Goal: Communication & Community: Participate in discussion

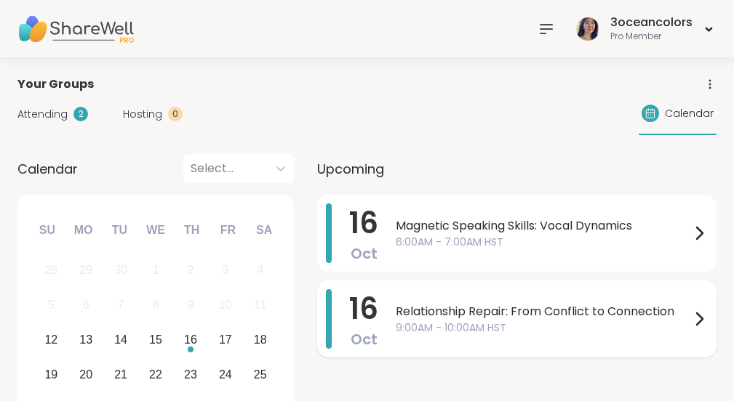
click at [491, 316] on span "Relationship Repair: From Conflict to Connection" at bounding box center [542, 311] width 294 height 17
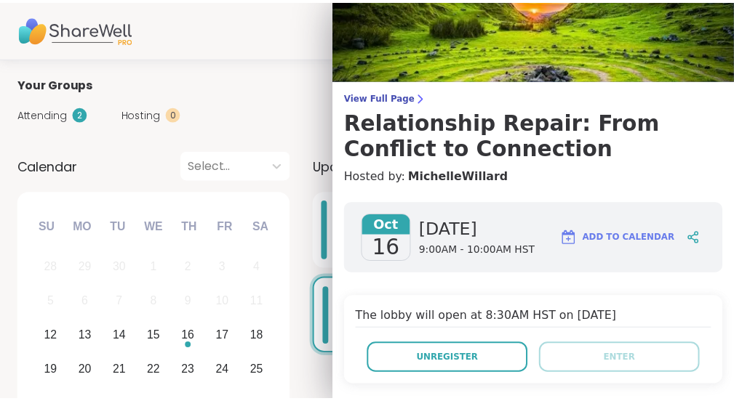
scroll to position [47, 0]
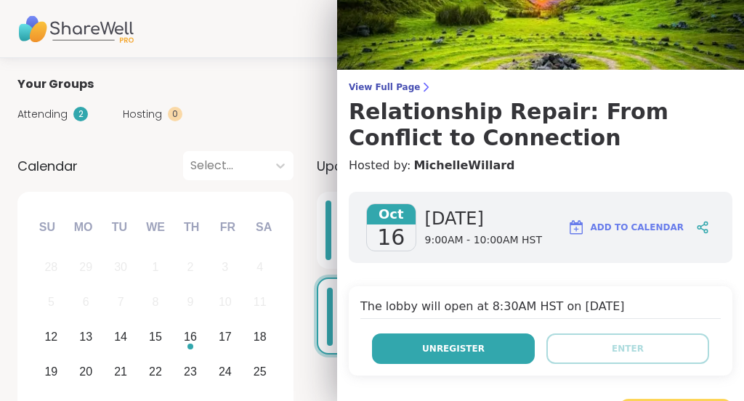
click at [465, 346] on span "Unregister" at bounding box center [453, 348] width 63 height 13
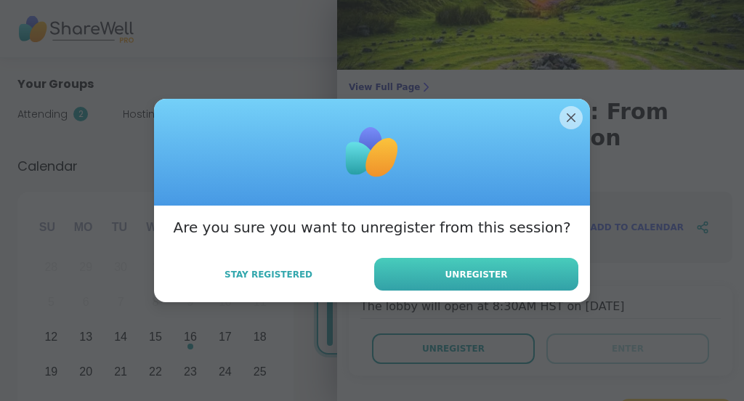
click at [467, 276] on span "Unregister" at bounding box center [477, 274] width 63 height 13
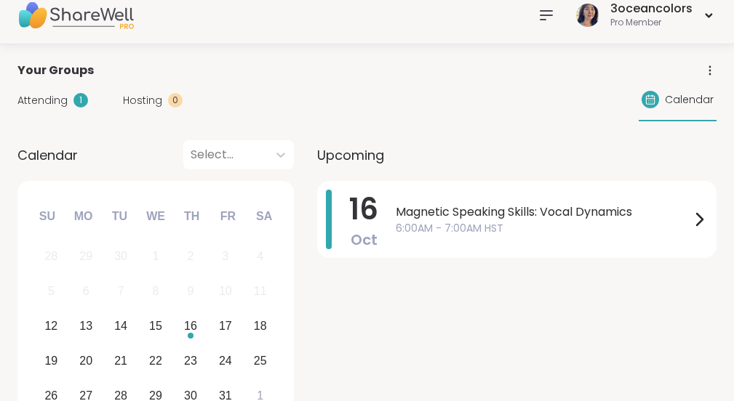
scroll to position [15, 0]
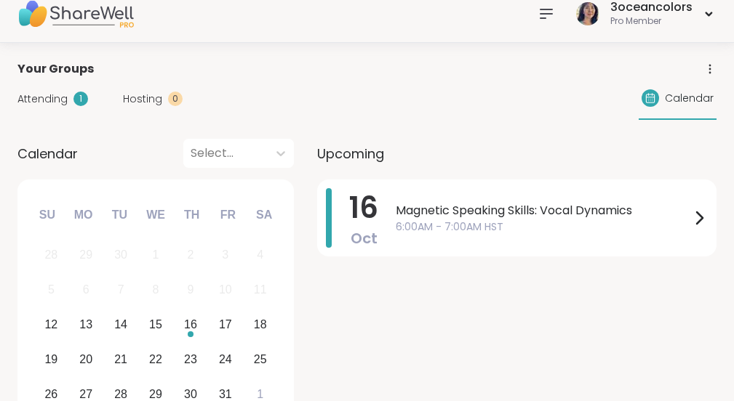
click at [542, 10] on icon at bounding box center [545, 13] width 17 height 17
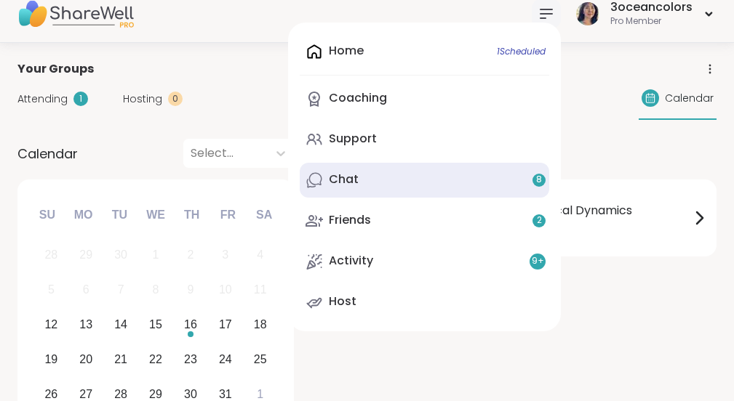
click at [421, 177] on link "Chat 8" at bounding box center [424, 180] width 249 height 35
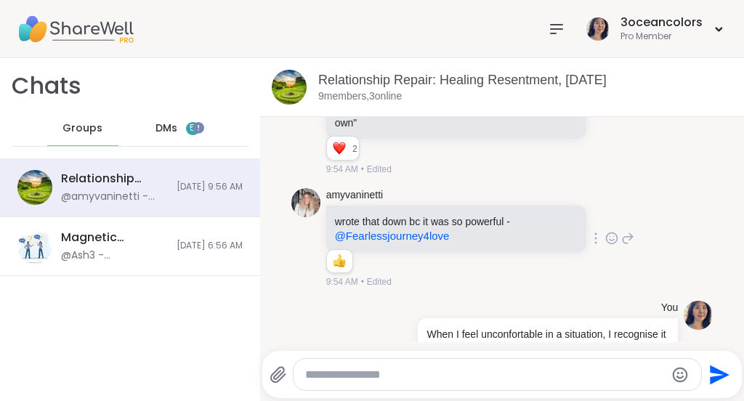
scroll to position [4234, 0]
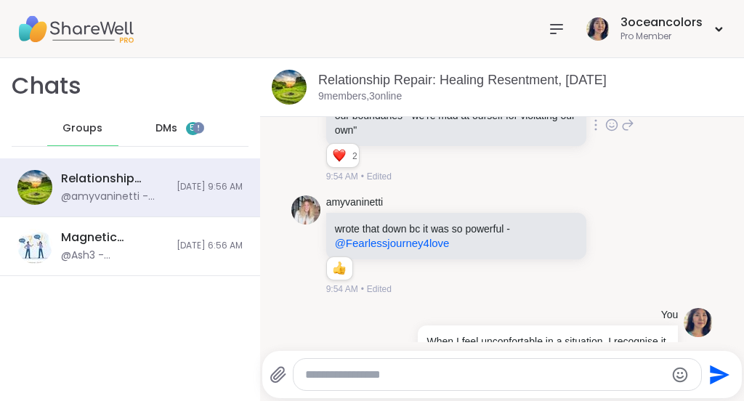
click at [606, 132] on icon at bounding box center [612, 125] width 13 height 15
click at [490, 108] on div "Select Reaction: Heart" at bounding box center [496, 101] width 13 height 13
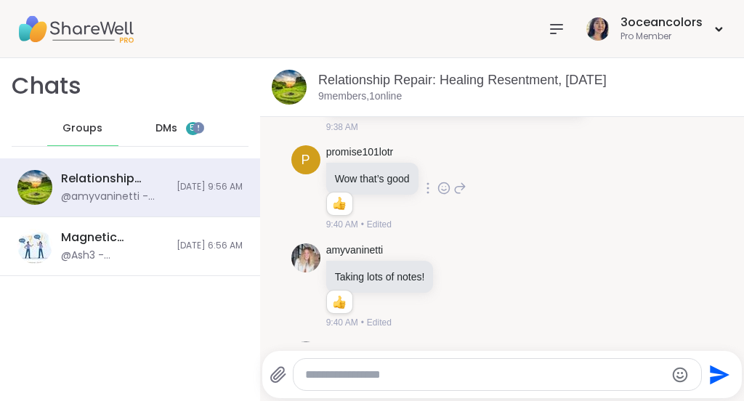
scroll to position [3460, 0]
click at [595, 222] on div "p promise101lotr Wow that’s good 1 1 9:40 AM • Edited" at bounding box center [503, 189] width 422 height 98
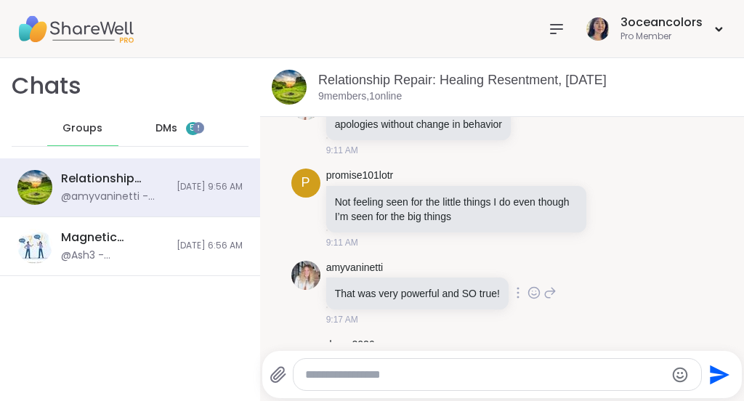
scroll to position [2850, 0]
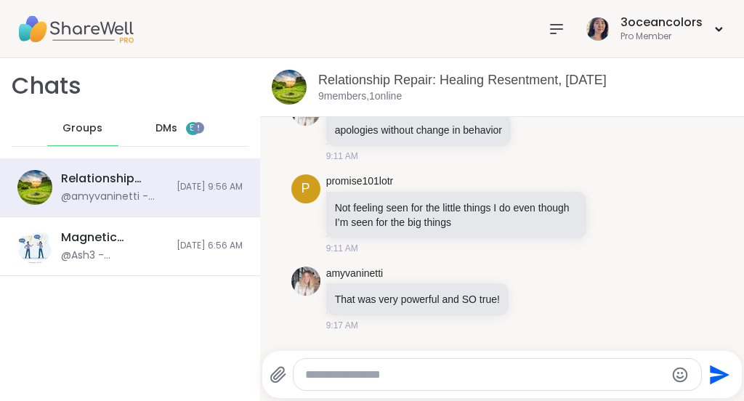
click at [157, 135] on div "DMs 5" at bounding box center [177, 128] width 71 height 35
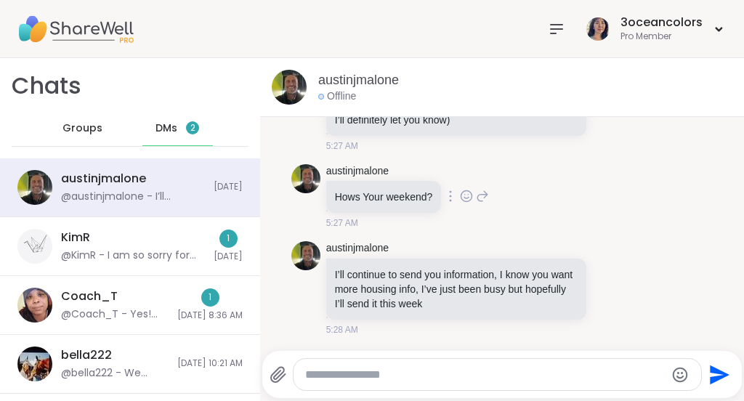
scroll to position [16981, 0]
click at [538, 294] on p "I’ll continue to send you information, I know you want more housing info, I’ve …" at bounding box center [456, 290] width 243 height 44
click at [606, 289] on icon at bounding box center [612, 288] width 13 height 15
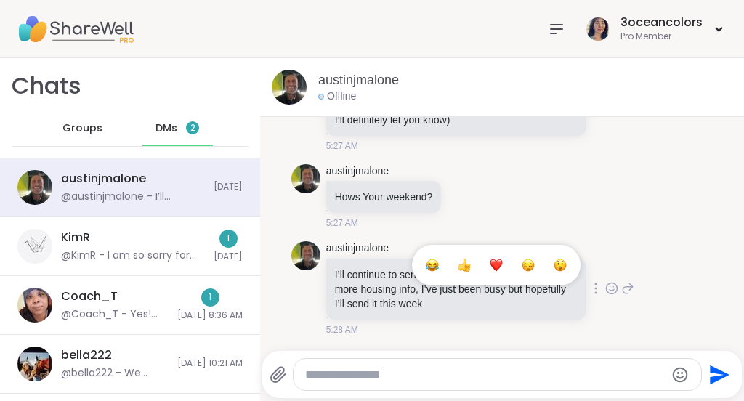
click at [490, 266] on div "Select Reaction: Heart" at bounding box center [496, 265] width 13 height 13
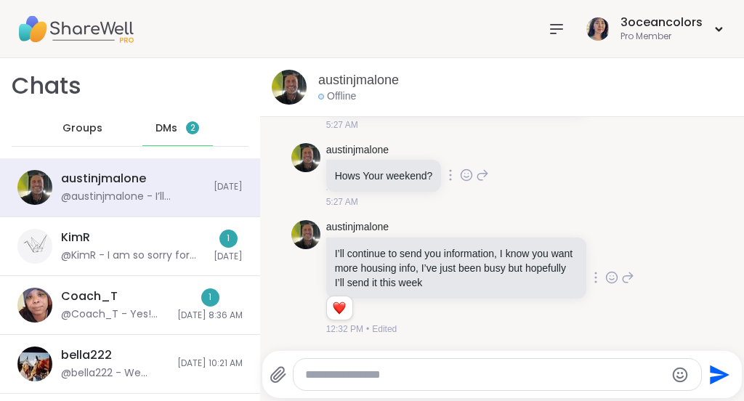
scroll to position [17001, 0]
click at [434, 372] on textarea "Type your message" at bounding box center [485, 375] width 360 height 15
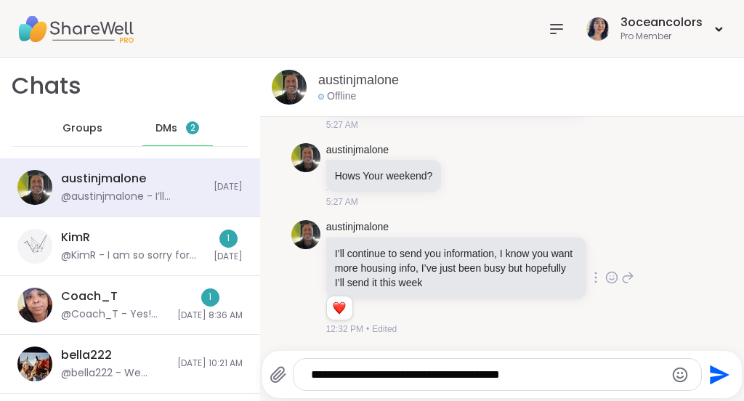
type textarea "**********"
click at [710, 378] on icon "Send" at bounding box center [720, 375] width 20 height 20
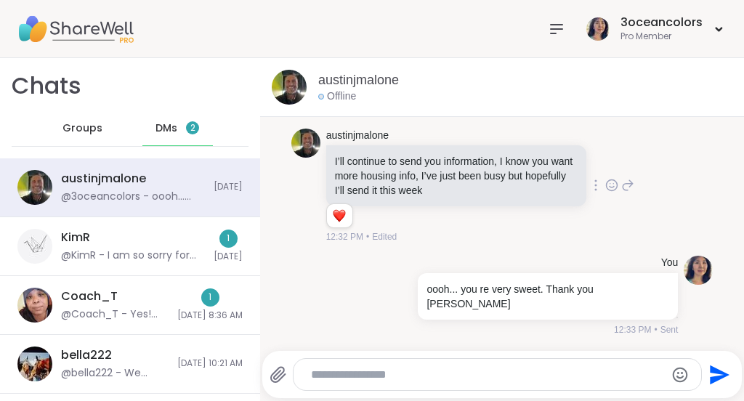
scroll to position [17044, 0]
click at [528, 374] on textarea "Type your message" at bounding box center [485, 375] width 349 height 15
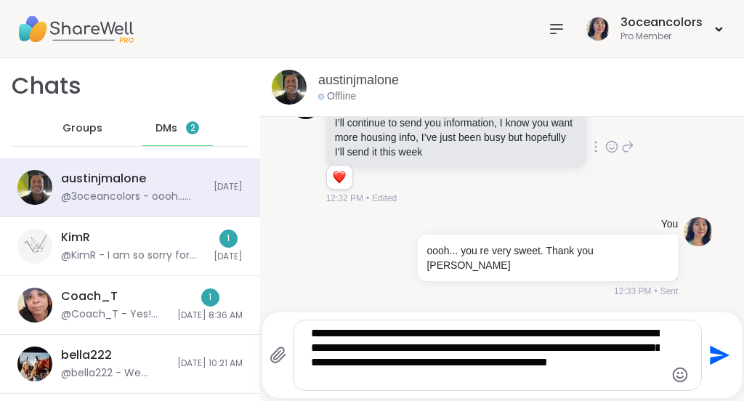
type textarea "**********"
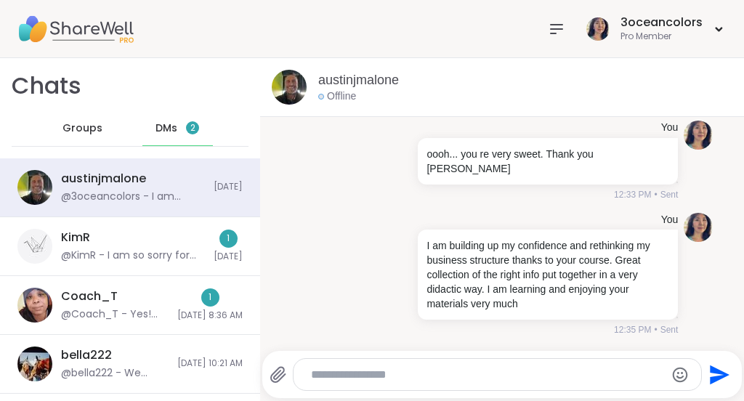
scroll to position [17180, 0]
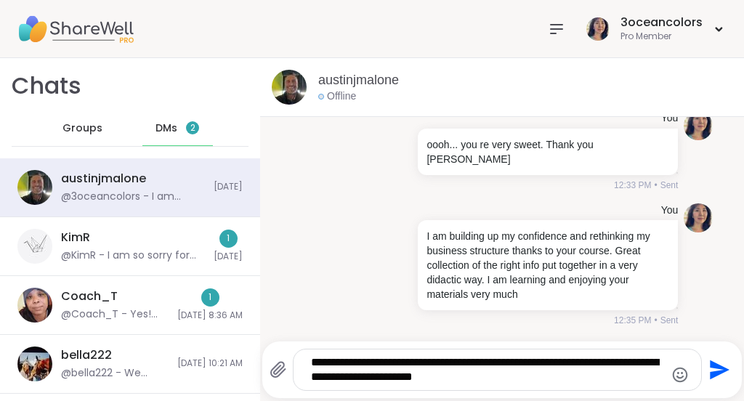
type textarea "**********"
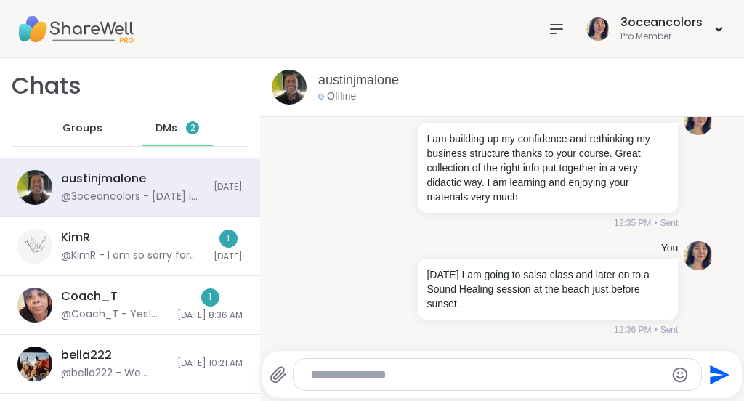
scroll to position [17287, 0]
type textarea "*"
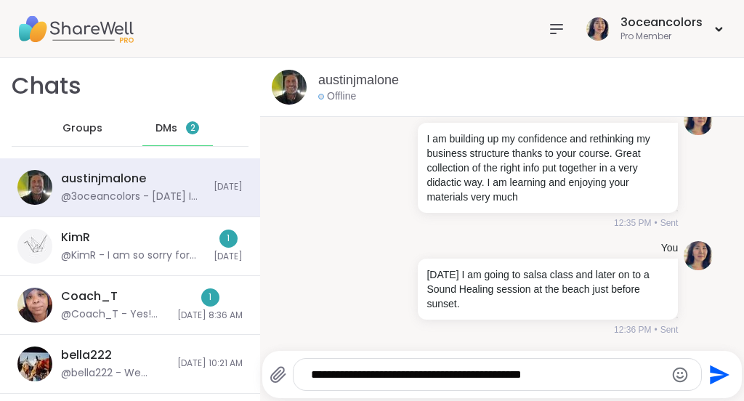
type textarea "**********"
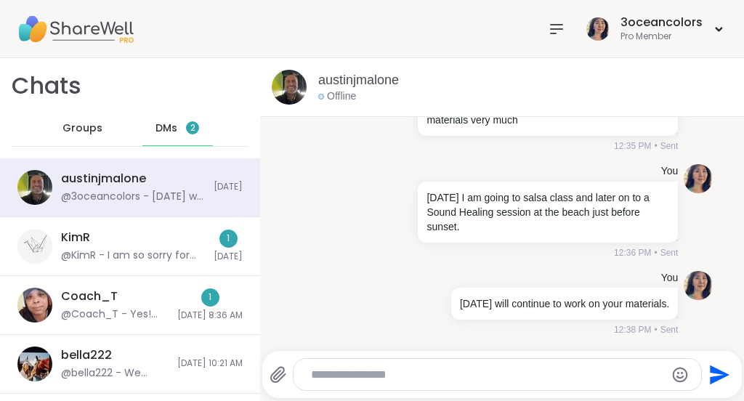
scroll to position [17379, 0]
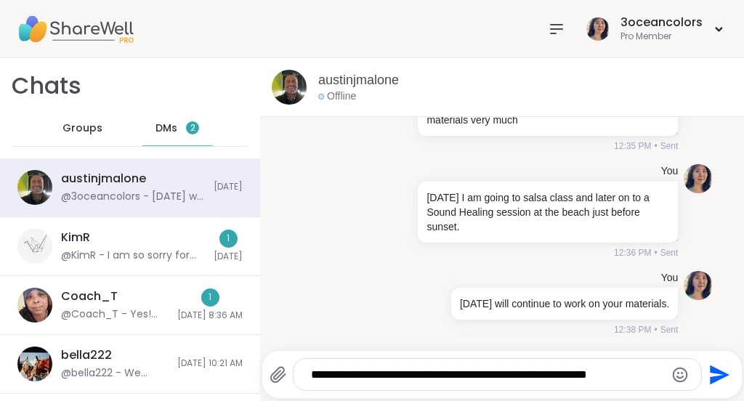
type textarea "**********"
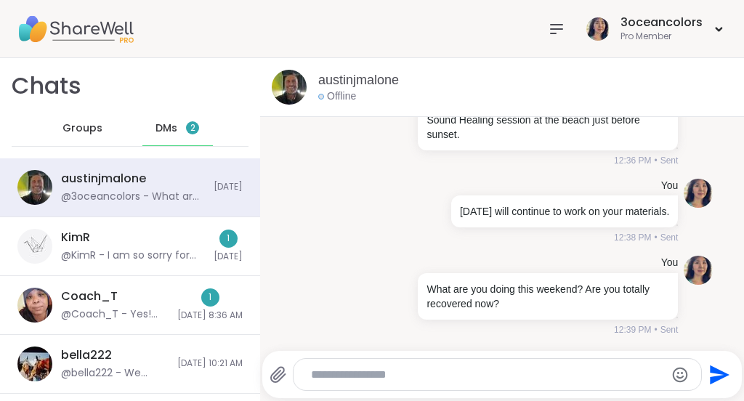
scroll to position [17471, 0]
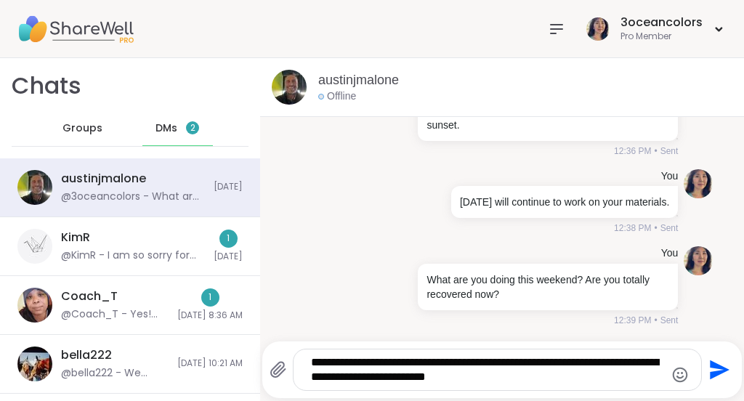
type textarea "**********"
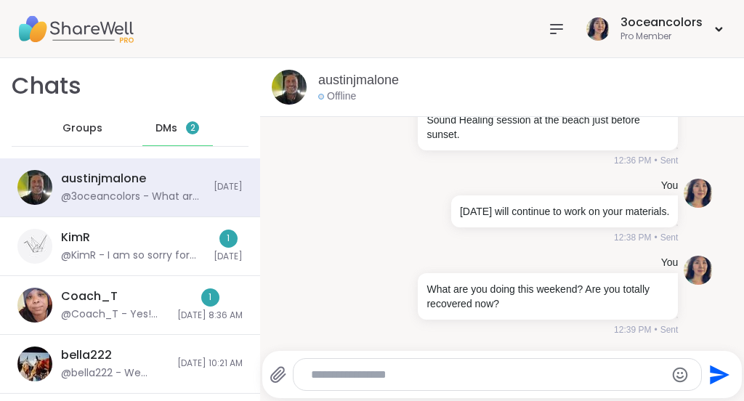
scroll to position [17577, 0]
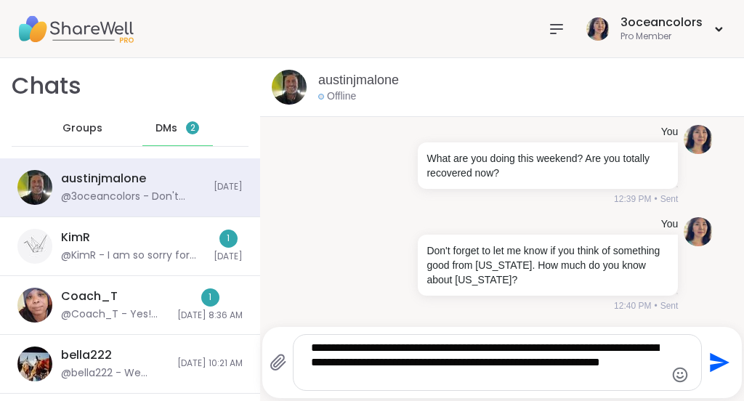
type textarea "**********"
click at [710, 360] on icon "Send" at bounding box center [720, 363] width 20 height 20
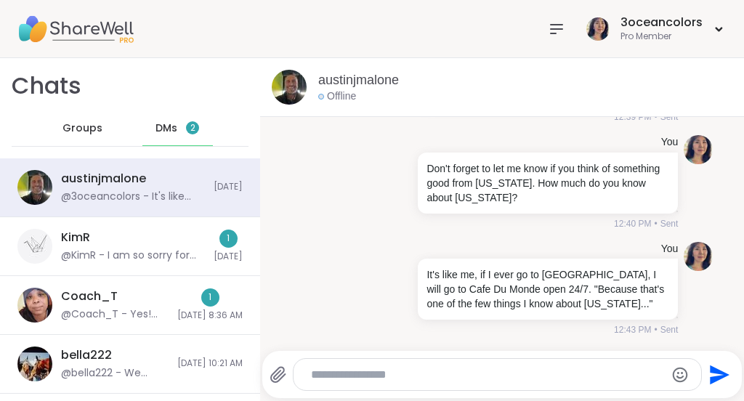
scroll to position [17699, 0]
click at [506, 363] on div at bounding box center [497, 374] width 407 height 31
click at [496, 369] on textarea "Type your message" at bounding box center [485, 375] width 349 height 15
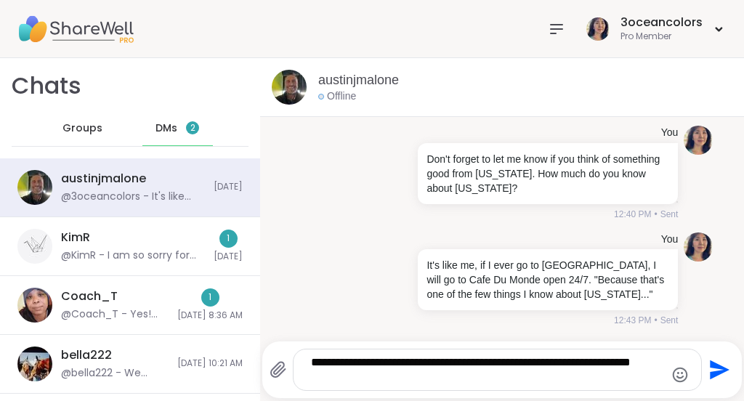
type textarea "**********"
click at [672, 371] on icon "Emoji picker" at bounding box center [680, 374] width 17 height 17
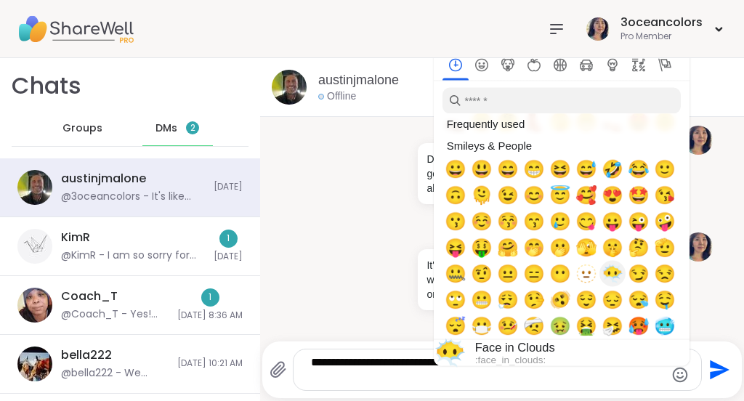
scroll to position [109, 0]
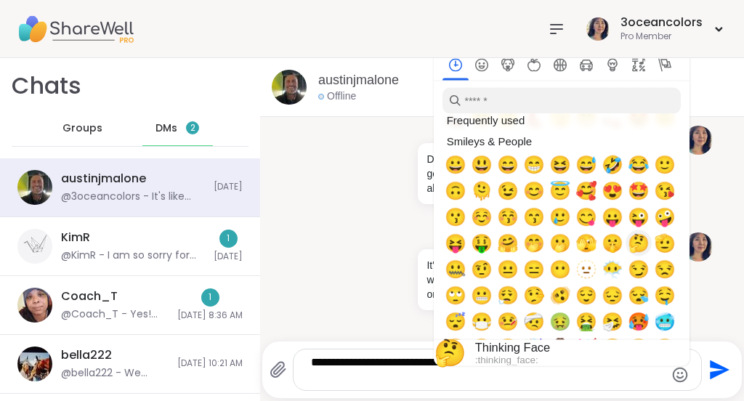
click at [632, 241] on span "🤔" at bounding box center [639, 243] width 22 height 20
click at [657, 243] on span "🫡" at bounding box center [665, 243] width 22 height 20
click at [628, 243] on span "🤔" at bounding box center [639, 243] width 22 height 20
click at [632, 241] on span "🤔" at bounding box center [639, 243] width 22 height 20
click at [628, 242] on span "🤔" at bounding box center [639, 243] width 22 height 20
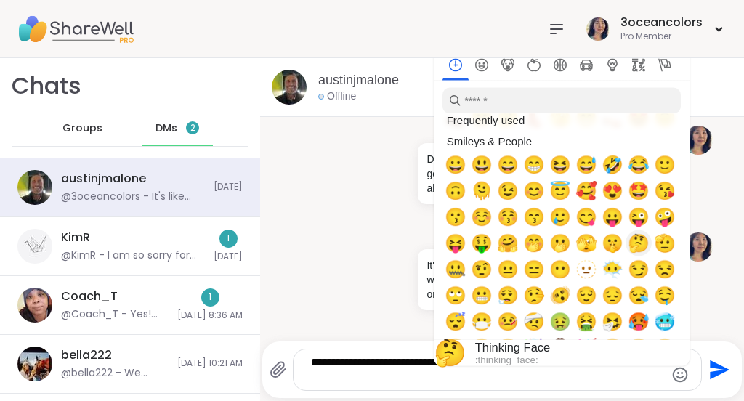
click at [629, 244] on span "🤔" at bounding box center [639, 243] width 22 height 20
drag, startPoint x: 624, startPoint y: 243, endPoint x: 627, endPoint y: 235, distance: 8.5
click at [628, 236] on span "🤔" at bounding box center [639, 243] width 22 height 20
click at [628, 244] on span "🤔" at bounding box center [639, 243] width 22 height 20
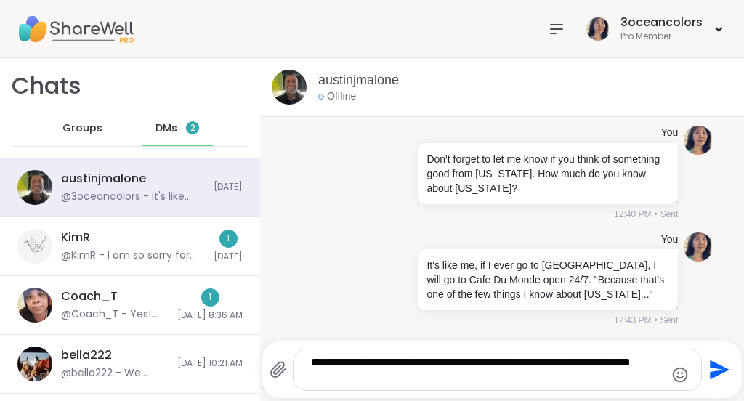
click at [694, 234] on li "You It's like me, if I ever go to New Orleans, I will go to Cafe Du Monde open …" at bounding box center [502, 280] width 456 height 107
click at [672, 379] on icon "Emoji picker" at bounding box center [680, 374] width 17 height 17
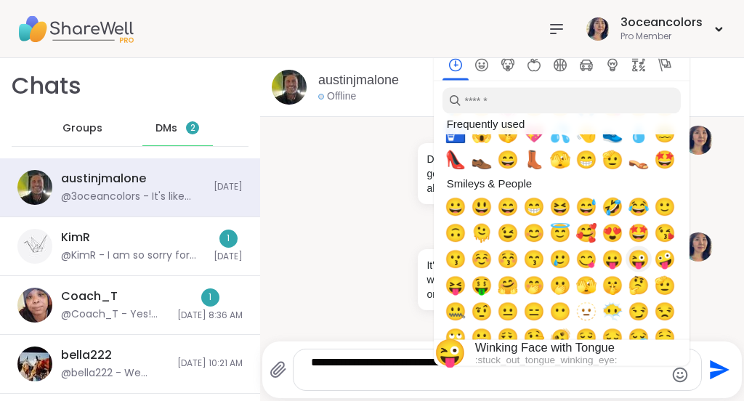
scroll to position [86, 0]
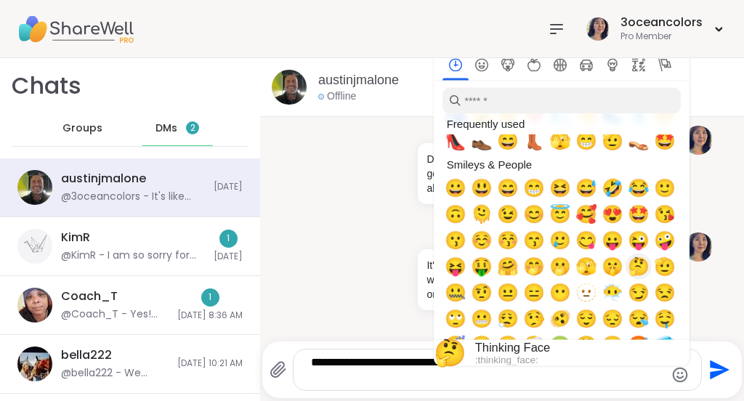
click at [628, 270] on span "🤔" at bounding box center [639, 267] width 22 height 20
drag, startPoint x: 630, startPoint y: 262, endPoint x: 592, endPoint y: 315, distance: 64.1
click at [592, 316] on section "Frequently used 🥰 👍 😆 🤔 😀 😍 😘 😜 🎉 🤣 😅 💓 🙄 😬 🙏 😋 😳 😂 🚰 😱 🤫 💖 💦 👋 👟 💧 😵‍💫 👠 👞 😄 👢…" at bounding box center [562, 208] width 256 height 316
click at [628, 271] on span "🤔" at bounding box center [639, 267] width 22 height 20
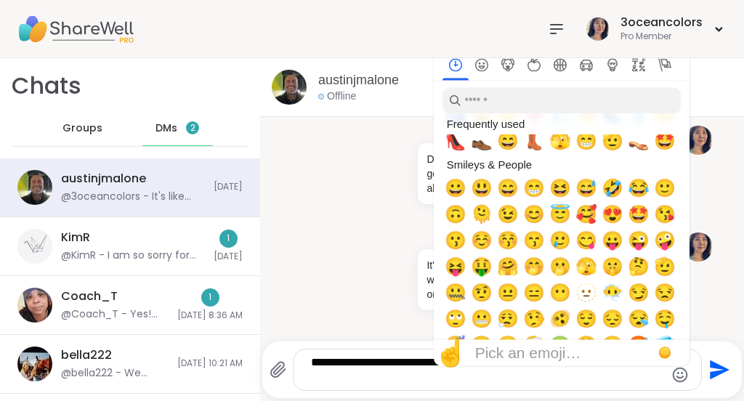
click at [672, 374] on icon "Emoji picker" at bounding box center [680, 374] width 17 height 17
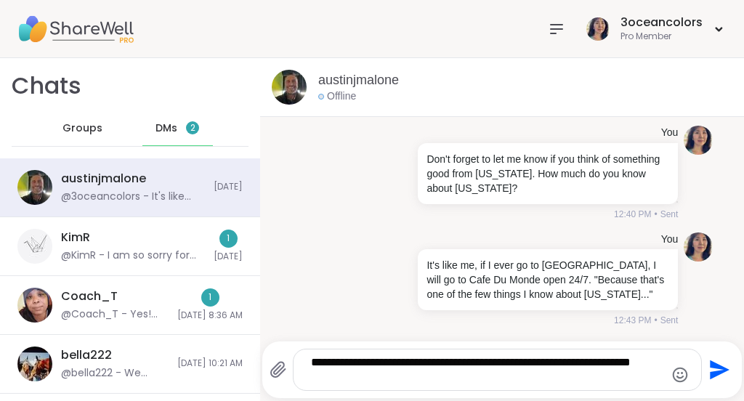
click at [707, 369] on icon "Send" at bounding box center [718, 369] width 23 height 23
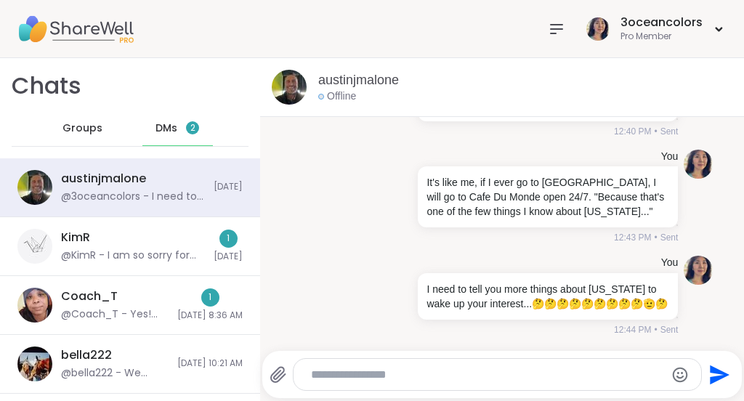
scroll to position [17805, 0]
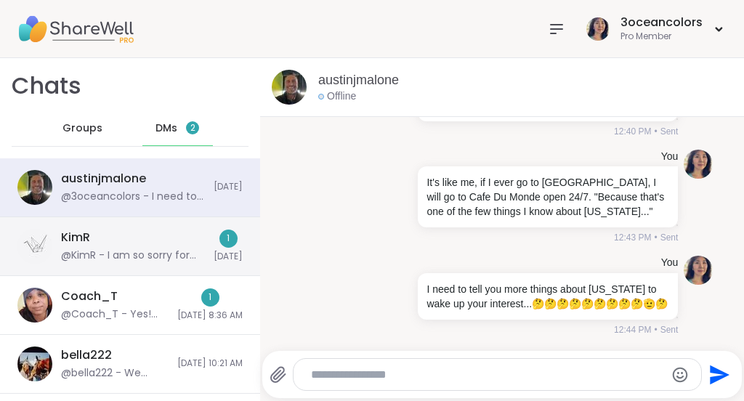
click at [152, 228] on div "KimR @KimR - I am so sorry for not reaching out sooner! Life has been so busy! …" at bounding box center [130, 246] width 260 height 59
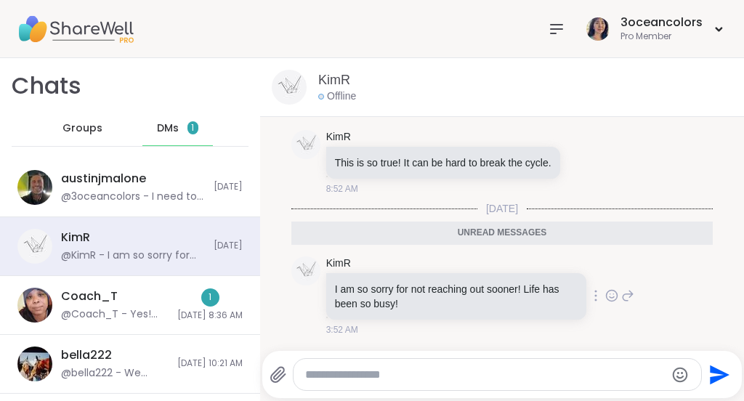
scroll to position [9343, 0]
click at [469, 374] on textarea "Type your message" at bounding box center [485, 375] width 360 height 15
type textarea "*"
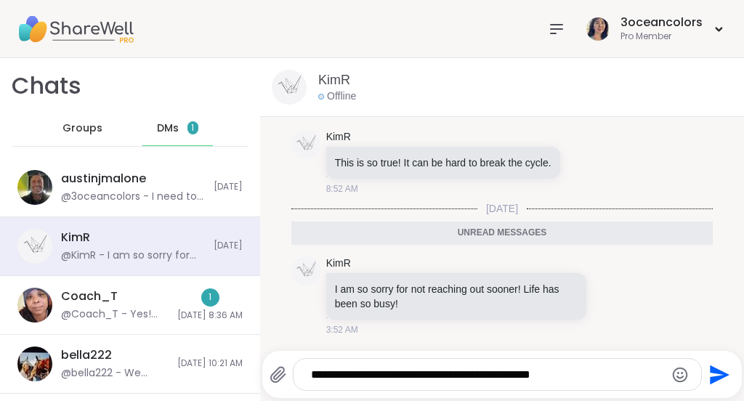
type textarea "**********"
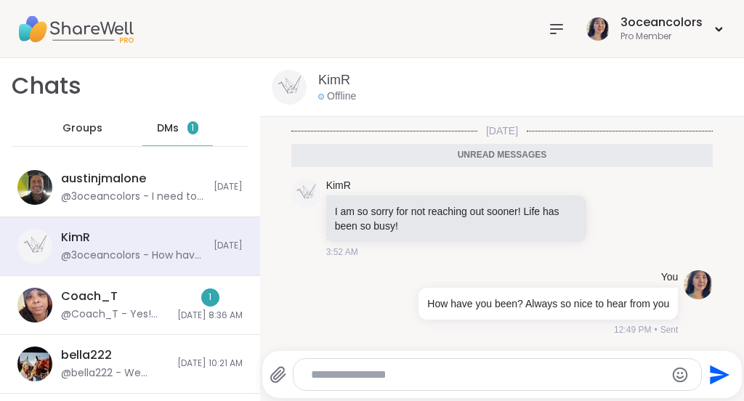
scroll to position [9400, 0]
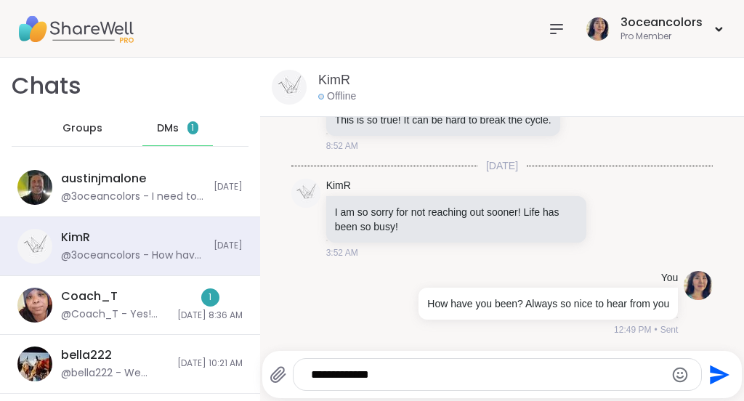
type textarea "**********"
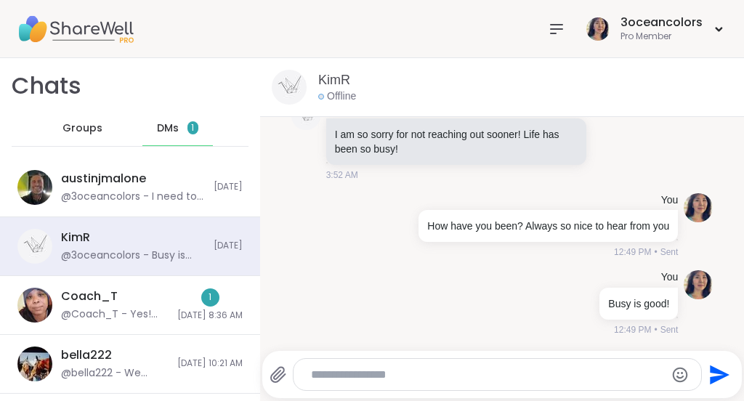
scroll to position [9477, 0]
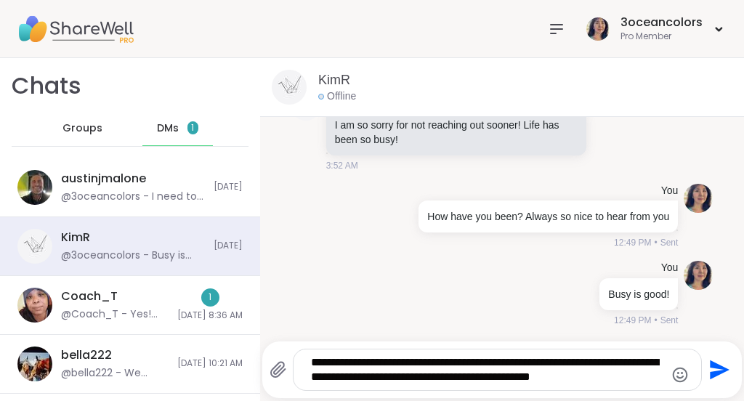
type textarea "**********"
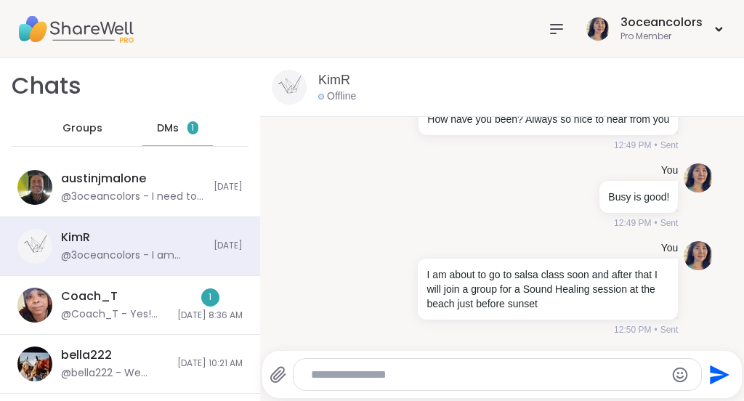
scroll to position [9584, 0]
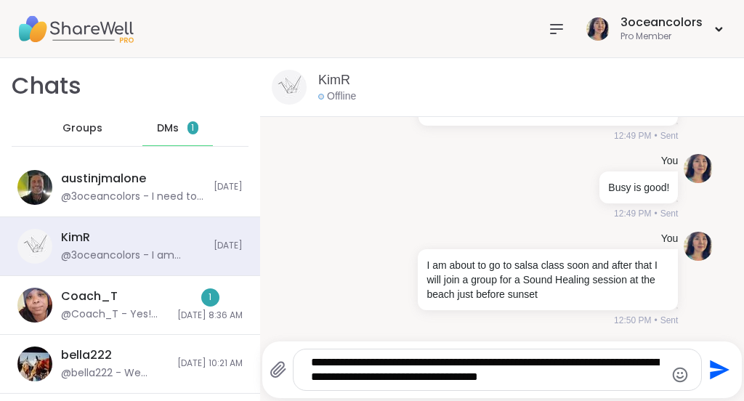
type textarea "**********"
click at [707, 371] on icon "Send" at bounding box center [718, 369] width 23 height 23
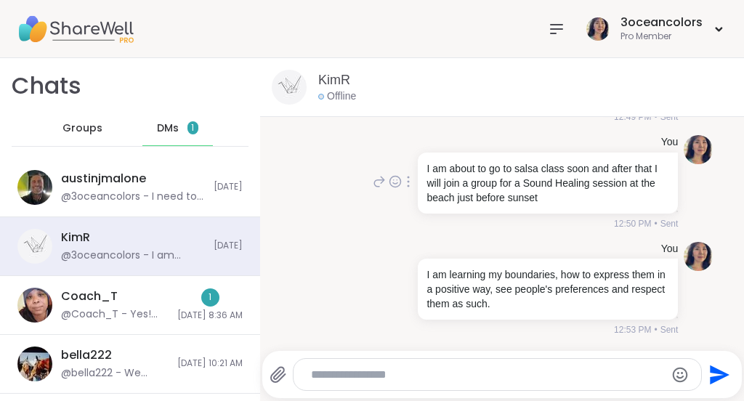
scroll to position [9627, 0]
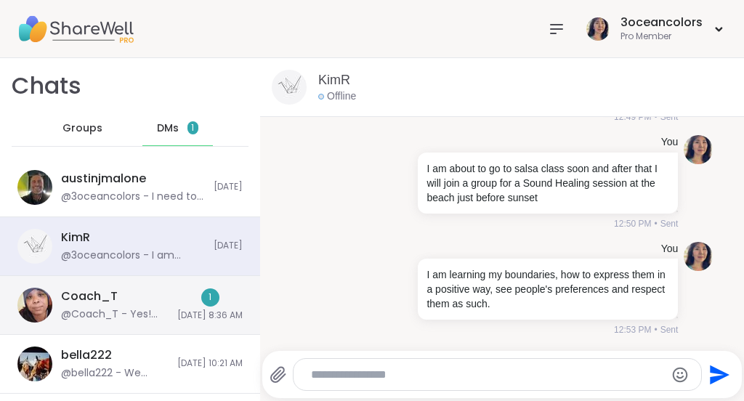
click at [177, 294] on div "1 10/10/2025, 8:36 AM" at bounding box center [209, 305] width 65 height 33
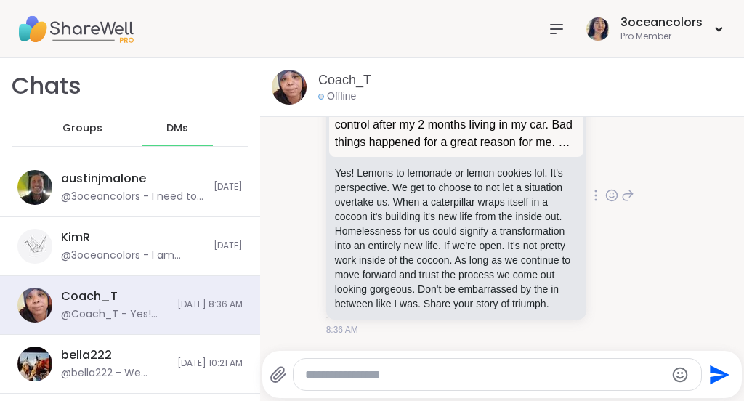
scroll to position [955, 0]
click at [606, 188] on icon at bounding box center [612, 195] width 13 height 15
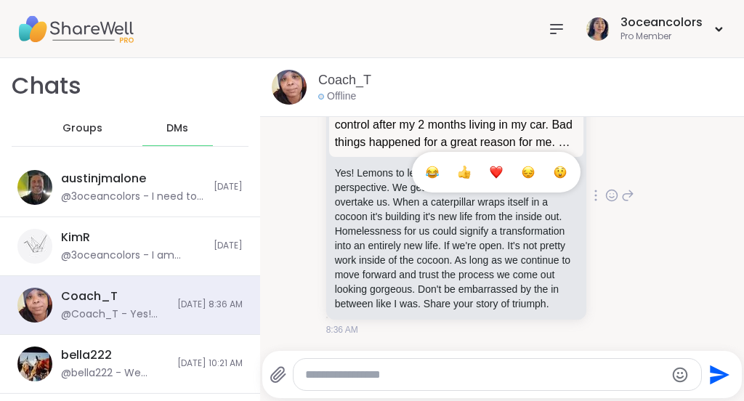
click at [490, 166] on div "Select Reaction: Heart" at bounding box center [496, 172] width 13 height 13
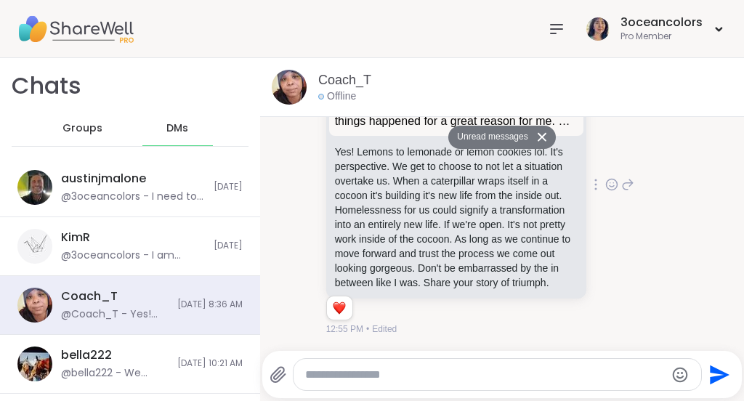
scroll to position [975, 0]
click at [419, 373] on textarea "Type your message" at bounding box center [485, 375] width 360 height 15
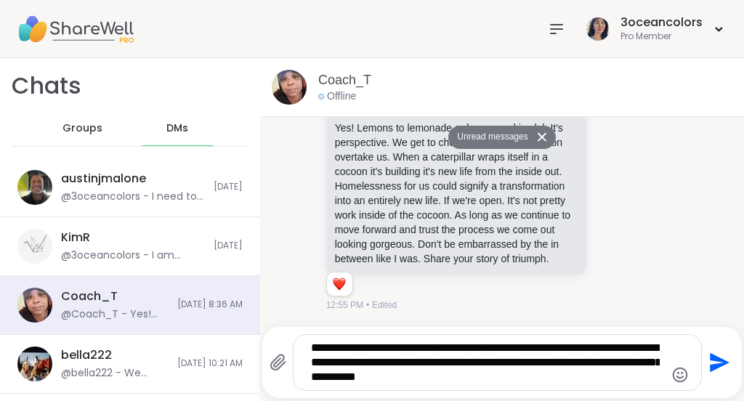
click at [579, 378] on textarea "**********" at bounding box center [485, 363] width 349 height 44
type textarea "**********"
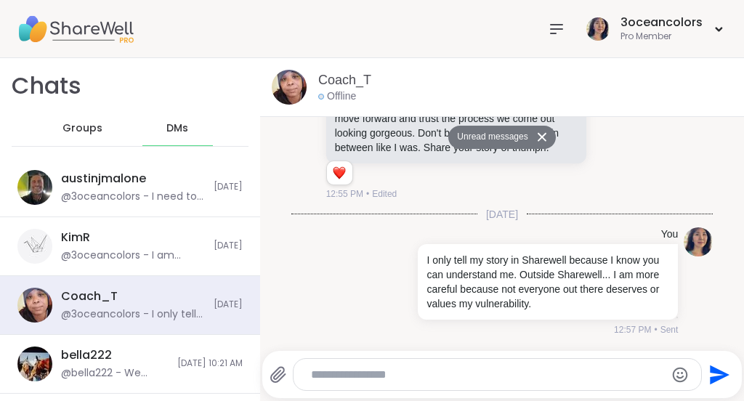
scroll to position [1076, 0]
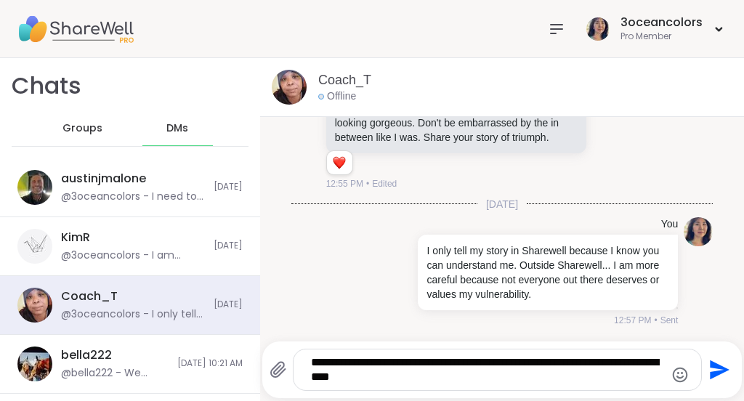
type textarea "**********"
click at [710, 366] on icon "Send" at bounding box center [720, 371] width 20 height 20
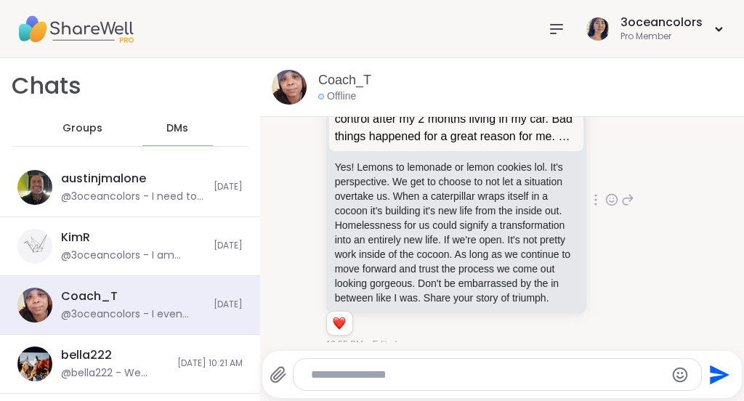
scroll to position [883, 0]
click at [358, 371] on textarea "Type your message" at bounding box center [485, 375] width 349 height 15
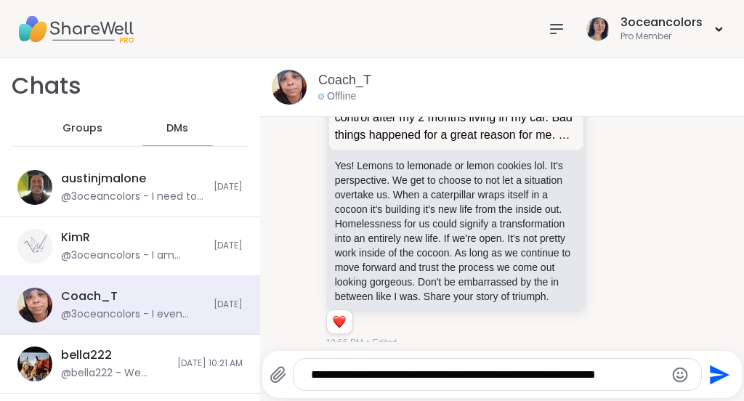
type textarea "**********"
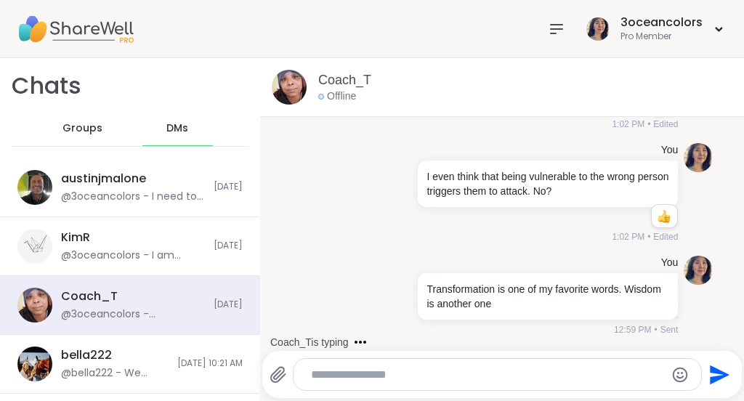
scroll to position [1463, 0]
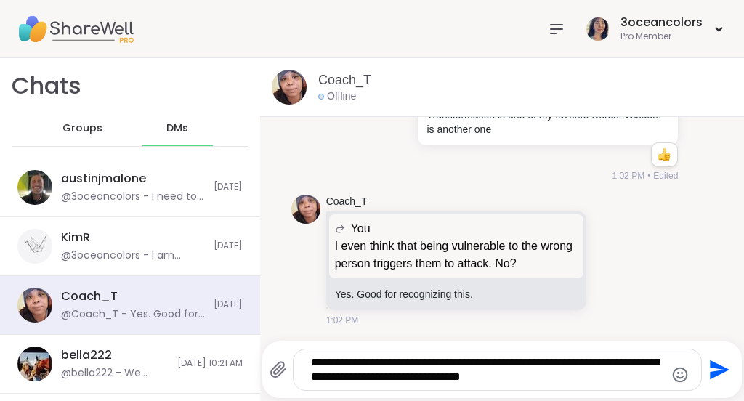
type textarea "**********"
click at [707, 369] on icon "Send" at bounding box center [718, 369] width 23 height 23
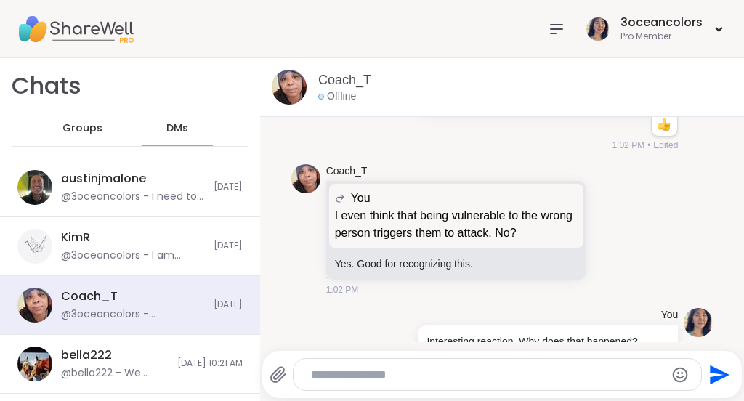
scroll to position [1591, 0]
